Goal: Information Seeking & Learning: Learn about a topic

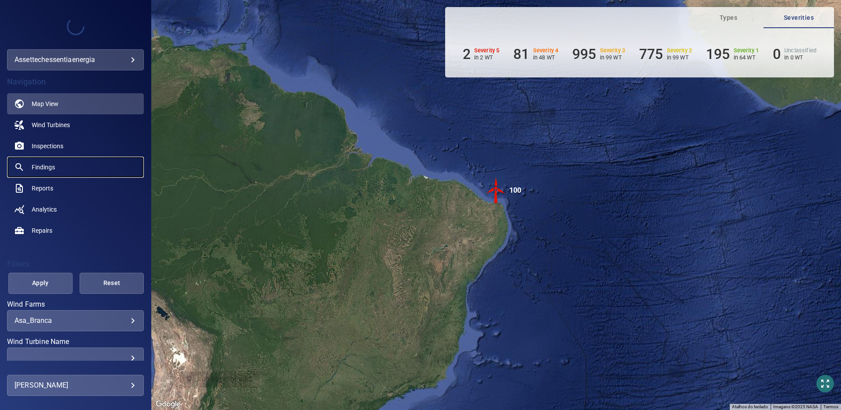
click at [48, 170] on span "Findings" at bounding box center [43, 167] width 23 height 9
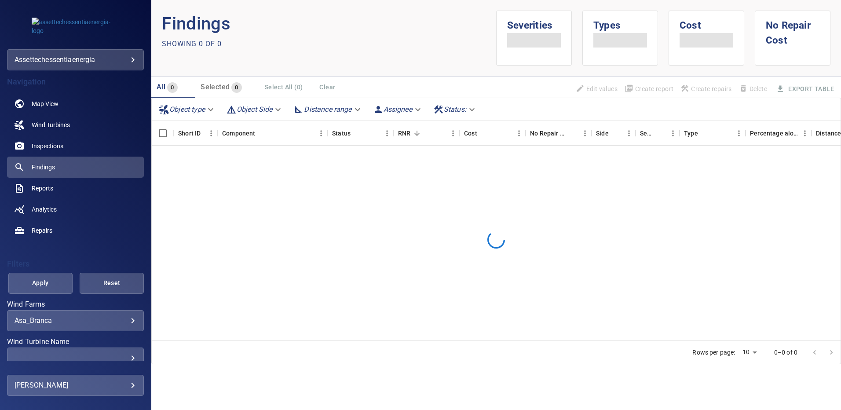
click at [126, 321] on body "**********" at bounding box center [420, 205] width 841 height 410
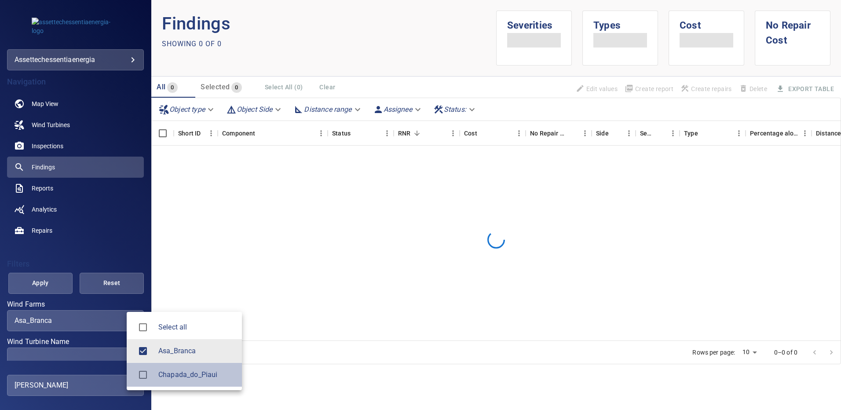
click at [153, 374] on div at bounding box center [146, 375] width 25 height 18
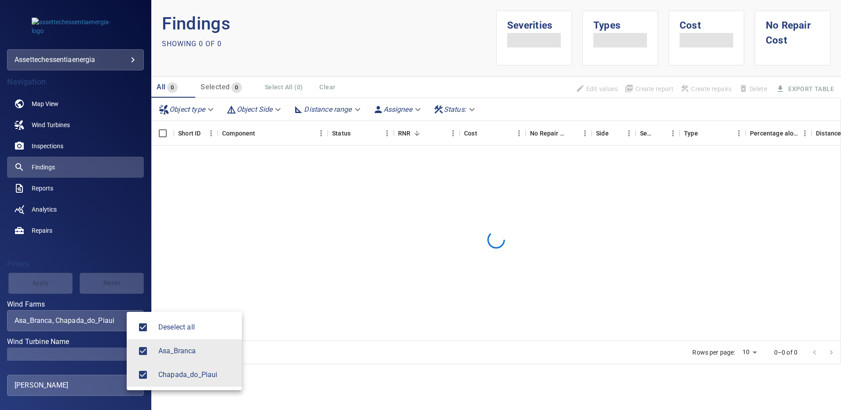
type input "**********"
click at [106, 351] on div at bounding box center [420, 205] width 841 height 410
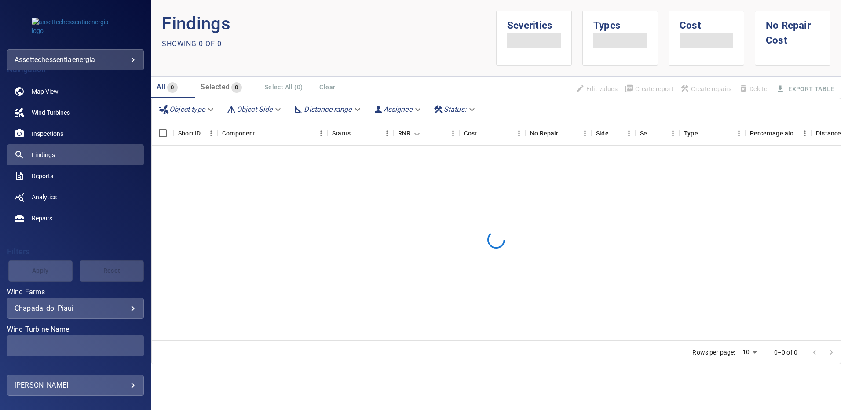
scroll to position [22, 0]
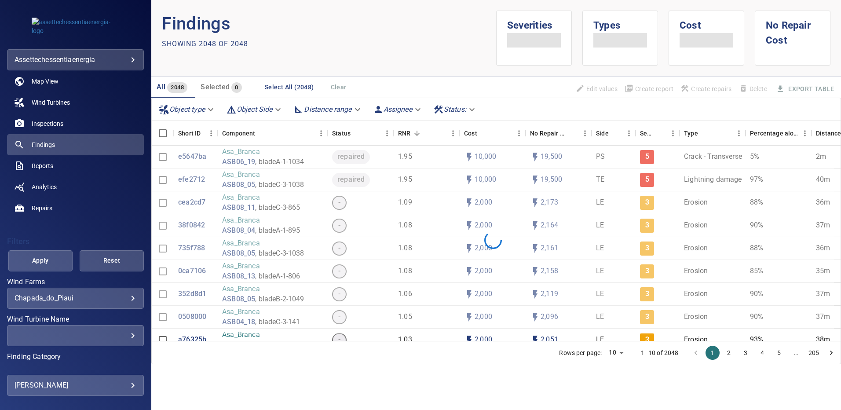
click at [124, 337] on div "​" at bounding box center [76, 335] width 122 height 8
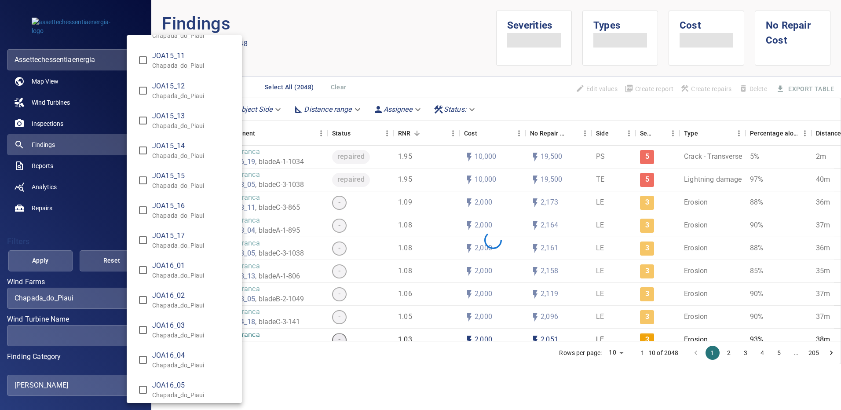
scroll to position [6739, 0]
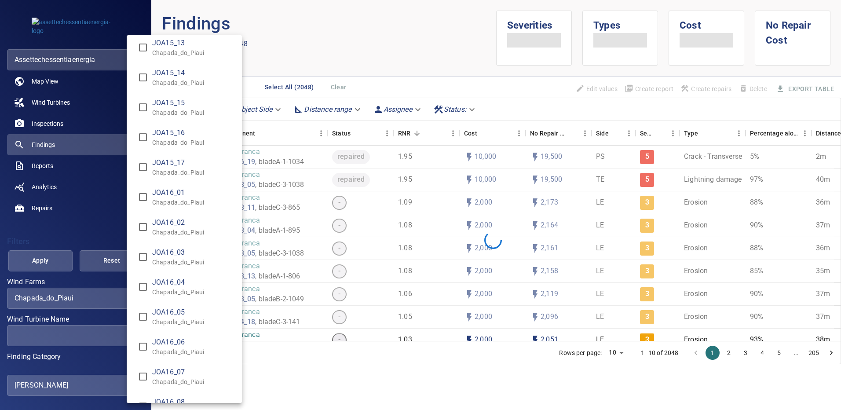
type input "**********"
click at [40, 260] on div "Wind Turbine Name" at bounding box center [420, 205] width 841 height 410
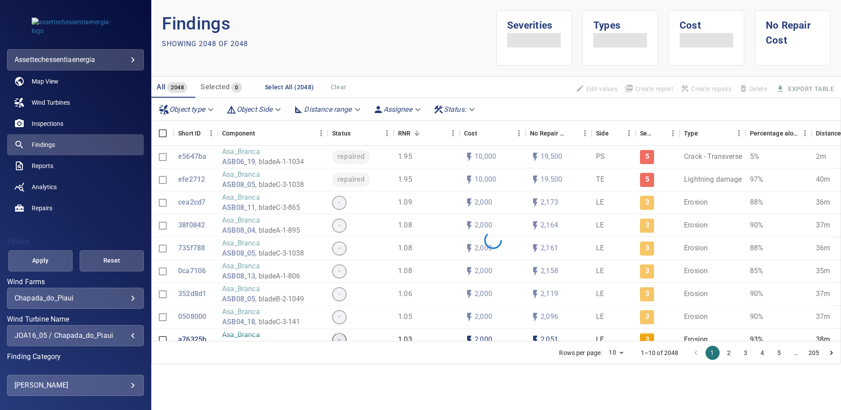
click at [40, 260] on span "Apply" at bounding box center [40, 260] width 42 height 11
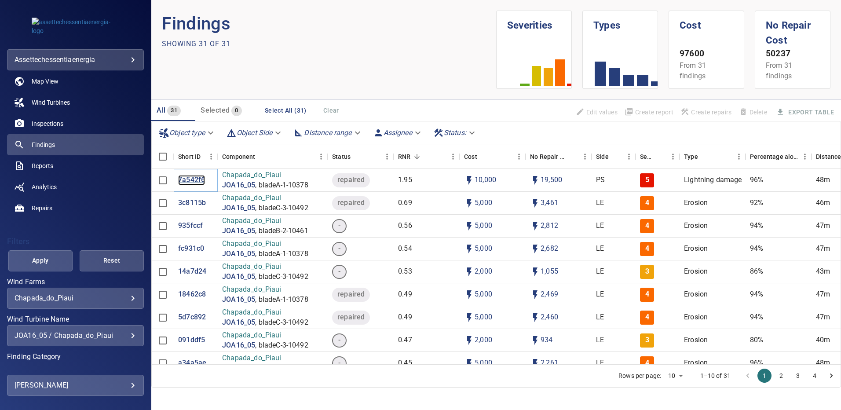
click at [194, 180] on p "7a542f6" at bounding box center [191, 180] width 27 height 10
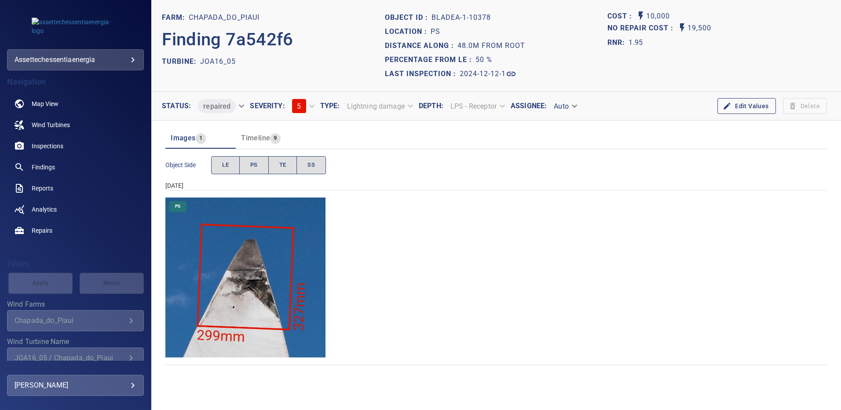
click at [253, 292] on img "Chapada_do_Piaui/JOA16_05/2024-12-12-1/2024-12-12-1/image33wp33.jpg" at bounding box center [245, 278] width 160 height 160
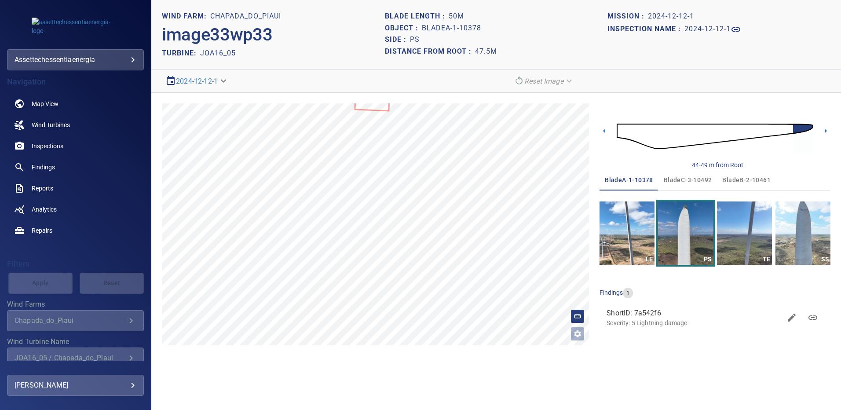
click at [703, 182] on span "bladeC-3-10492" at bounding box center [688, 180] width 48 height 11
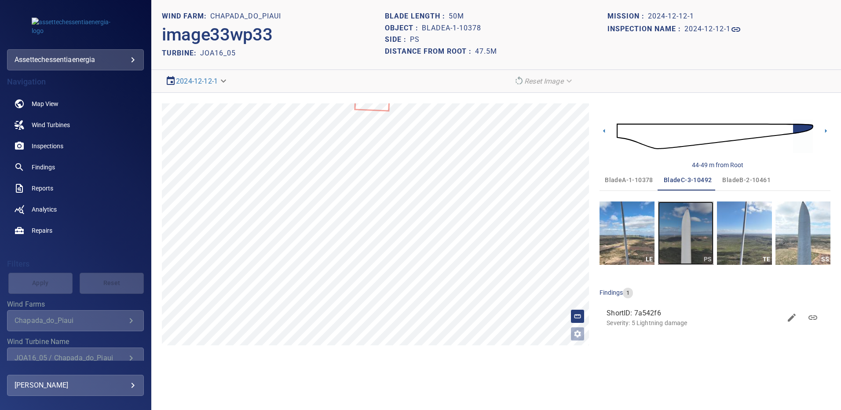
click at [692, 231] on img "button" at bounding box center [685, 232] width 55 height 63
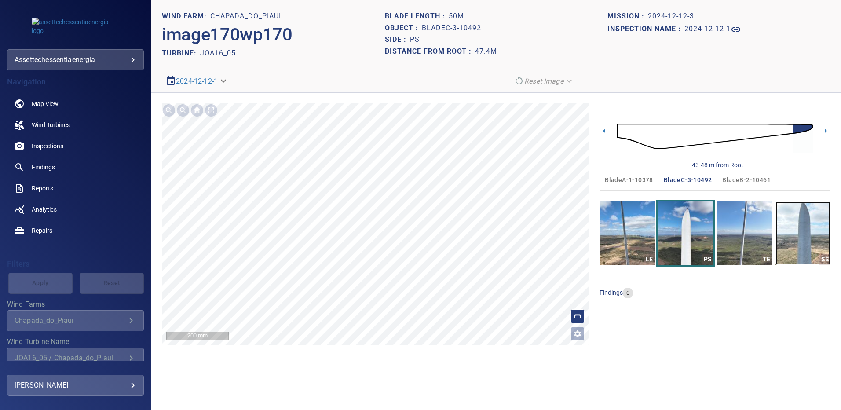
click at [809, 231] on img "button" at bounding box center [803, 232] width 55 height 63
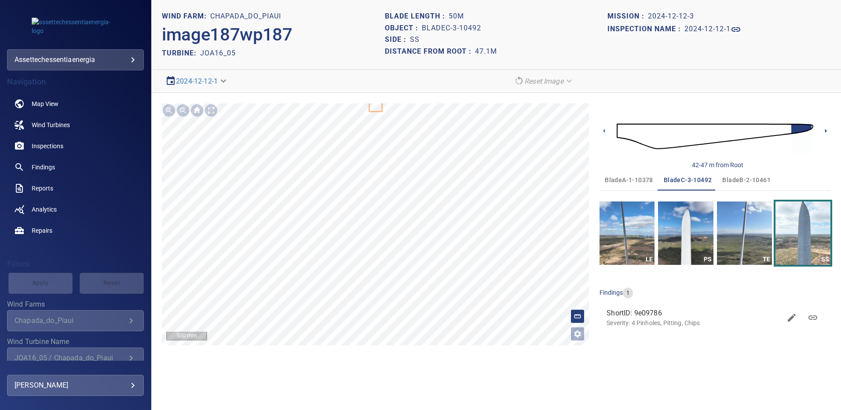
click at [826, 131] on icon at bounding box center [826, 131] width 2 height 4
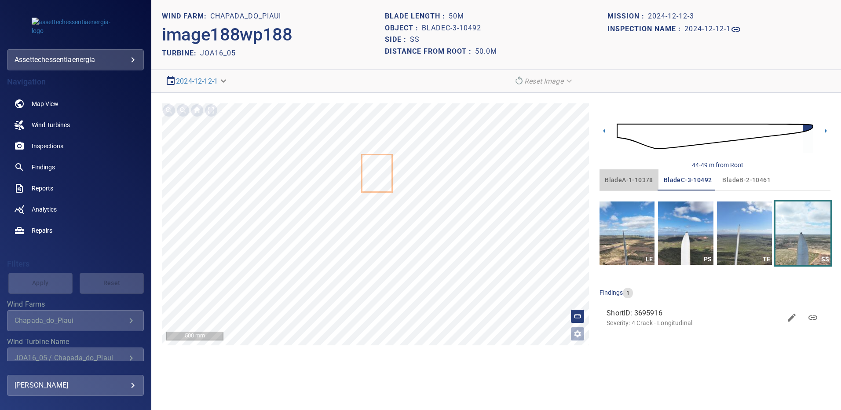
click at [625, 178] on span "bladeA-1-10378" at bounding box center [629, 180] width 48 height 11
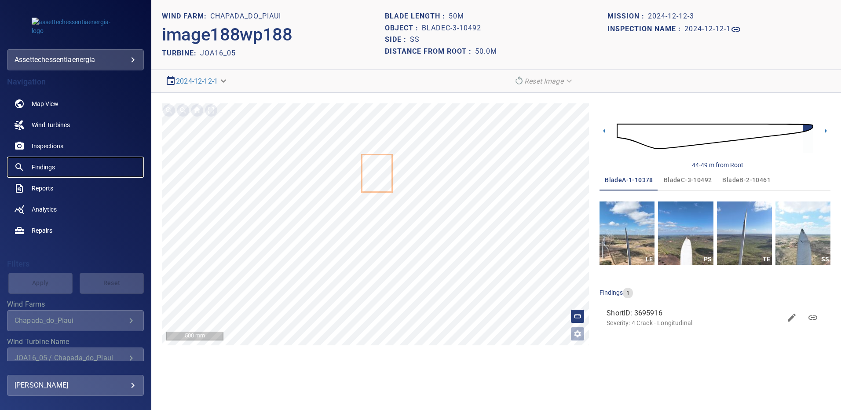
click at [50, 165] on span "Findings" at bounding box center [43, 167] width 23 height 9
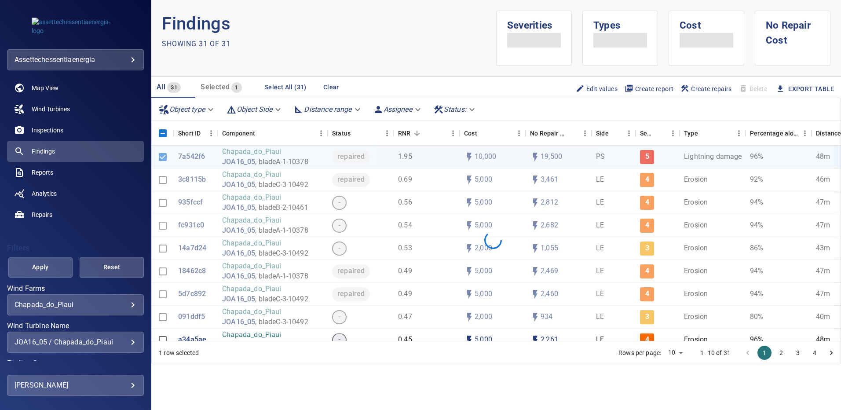
scroll to position [44, 0]
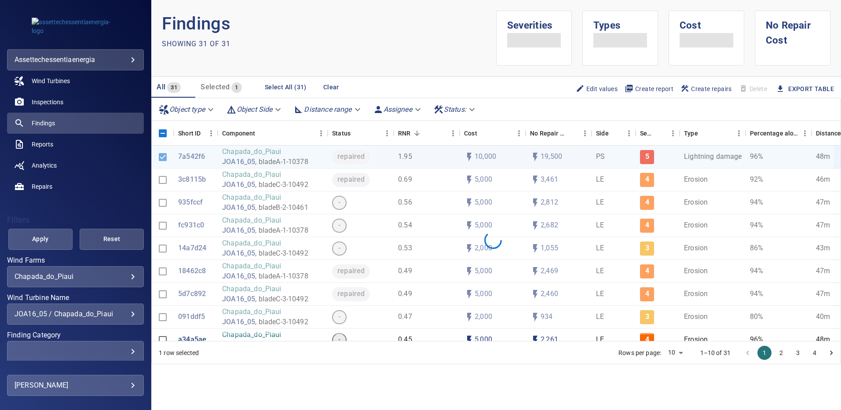
click at [126, 320] on div "**********" at bounding box center [75, 314] width 137 height 21
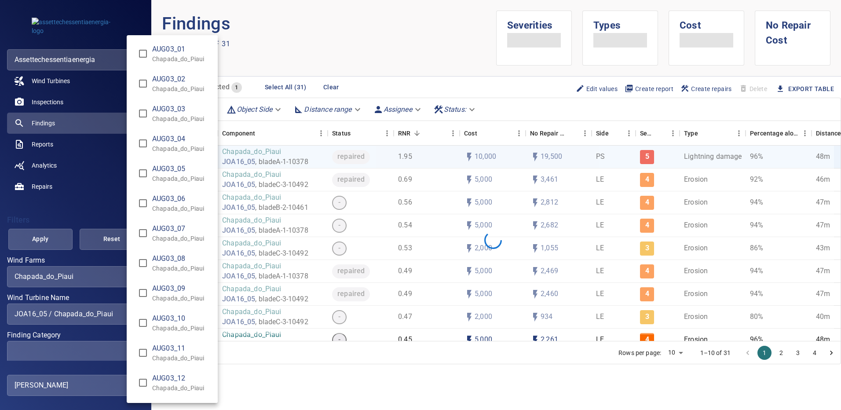
click at [126, 316] on div "Wind Turbine Name" at bounding box center [420, 205] width 841 height 410
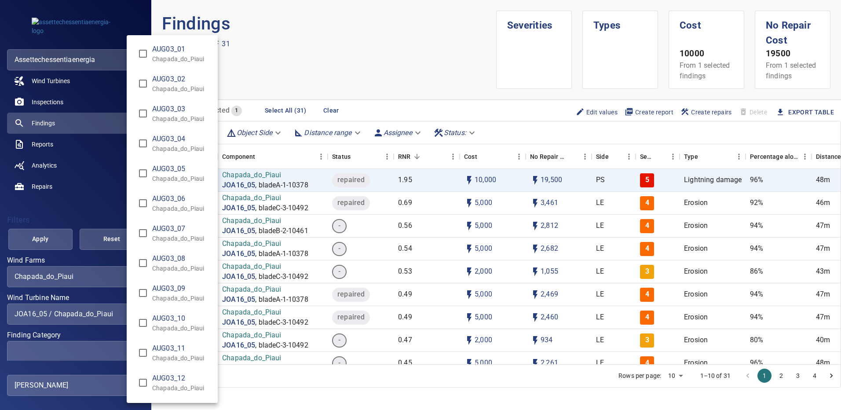
type input "**********"
click at [24, 233] on div "Wind Turbine Name" at bounding box center [420, 205] width 841 height 410
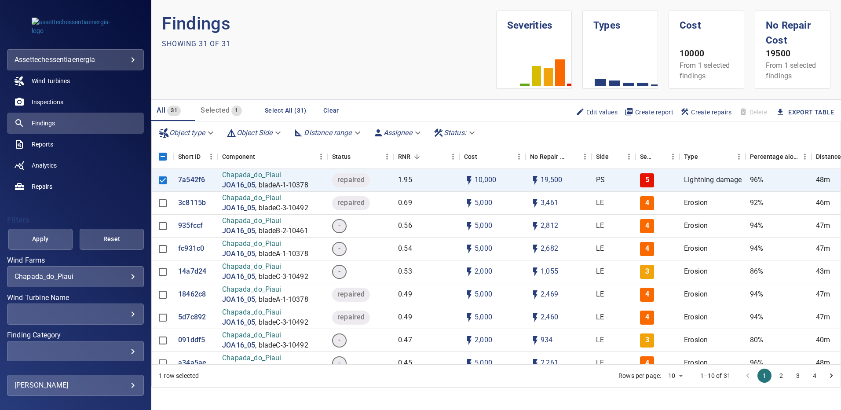
scroll to position [6898, 0]
click at [46, 238] on span "Apply" at bounding box center [40, 239] width 42 height 11
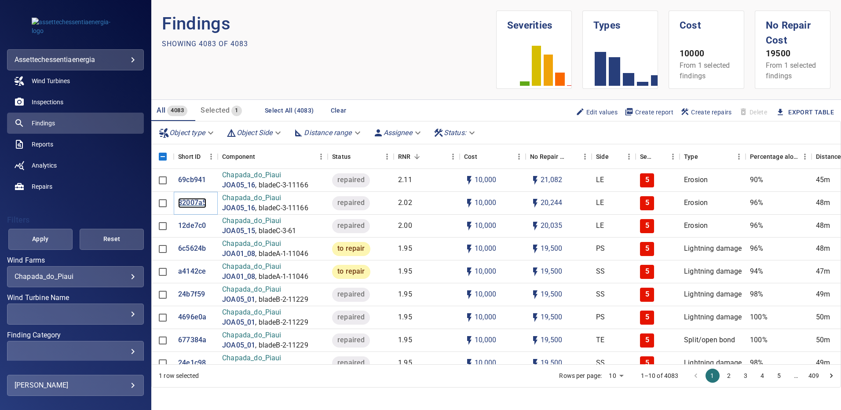
click at [190, 201] on p "82007a5" at bounding box center [192, 203] width 28 height 10
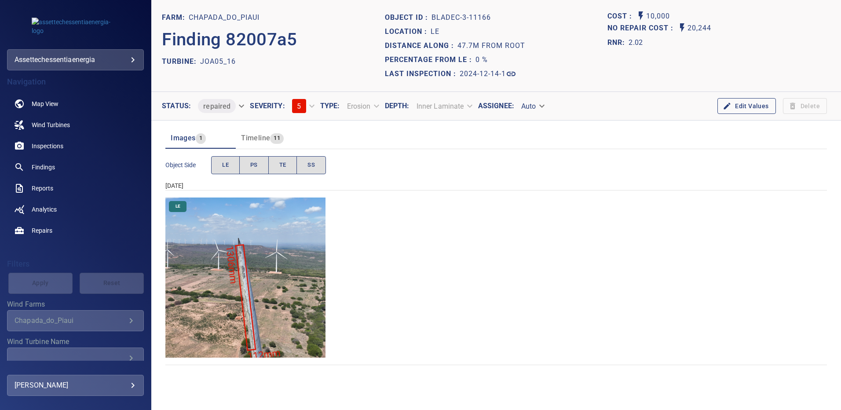
click at [273, 275] on img "Chapada_do_Piaui/JOA05_16/2024-12-14-1/2024-12-14-3/image154wp154.jpg" at bounding box center [245, 278] width 160 height 160
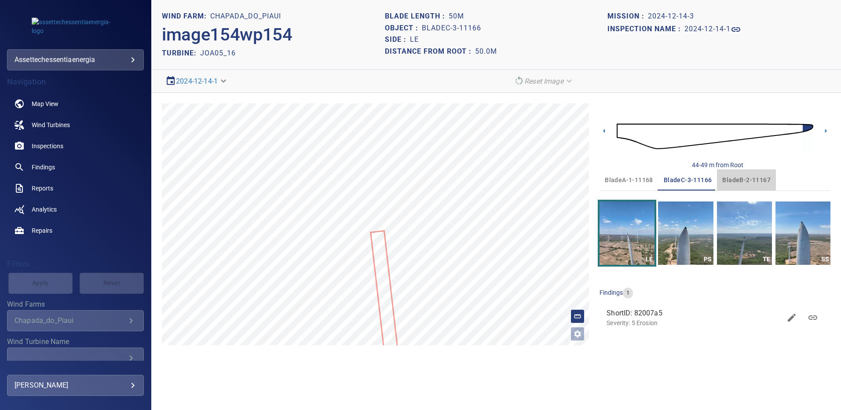
click at [743, 183] on span "bladeB-2-11167" at bounding box center [746, 180] width 48 height 11
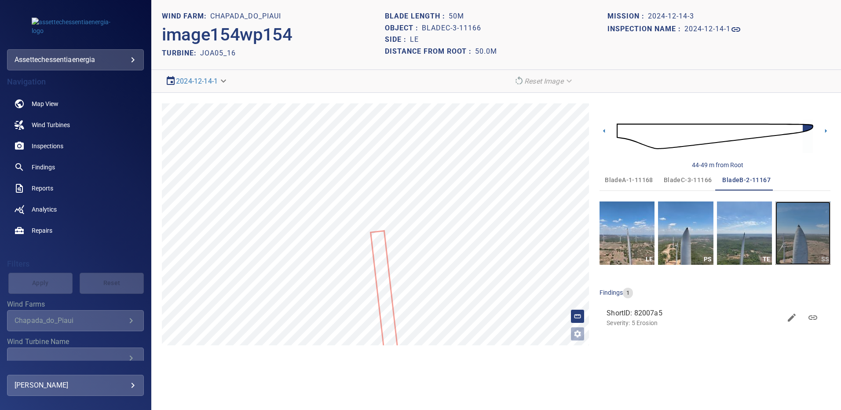
click at [803, 238] on img "button" at bounding box center [803, 232] width 55 height 63
